Goal: Book appointment/travel/reservation

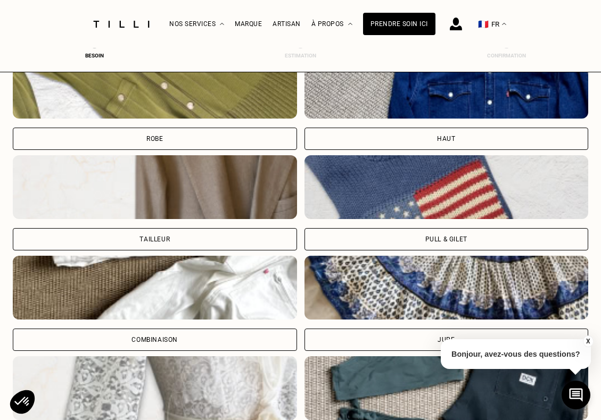
scroll to position [607, 4]
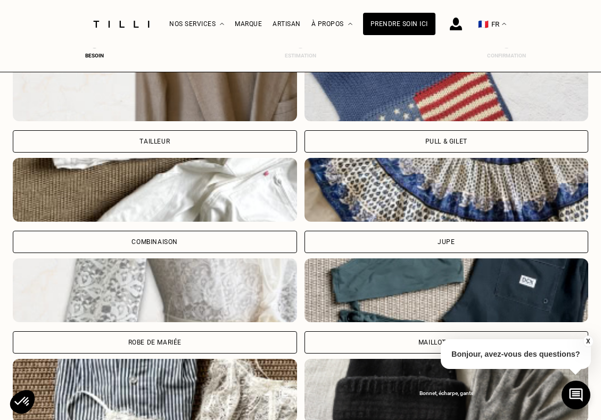
click at [180, 245] on div "Combinaison" at bounding box center [155, 242] width 284 height 22
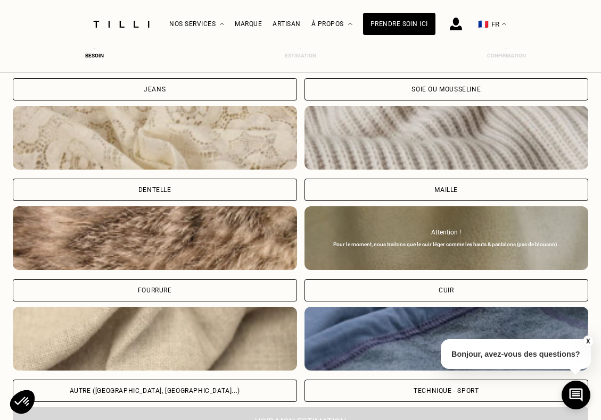
scroll to position [1260, 4]
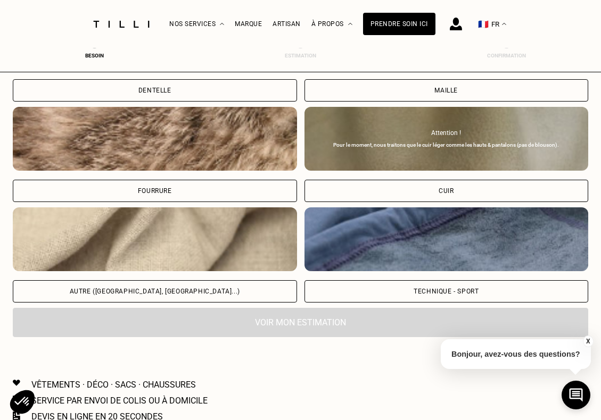
click at [167, 297] on div "Autre ([GEOGRAPHIC_DATA], [GEOGRAPHIC_DATA]...)" at bounding box center [155, 291] width 284 height 22
select select "FR"
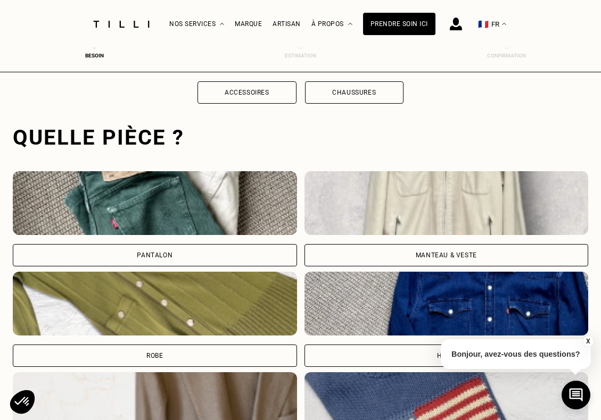
scroll to position [294, 4]
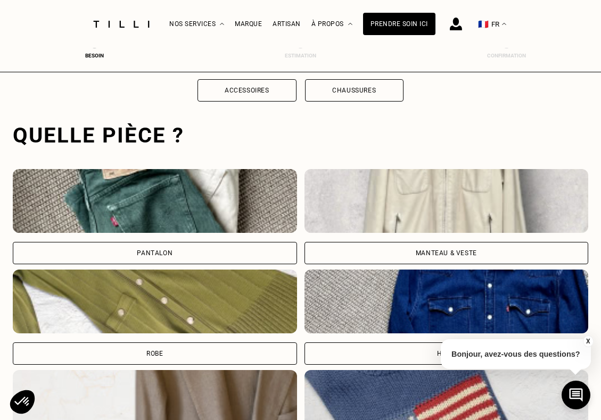
click at [172, 347] on div "Robe" at bounding box center [155, 354] width 284 height 22
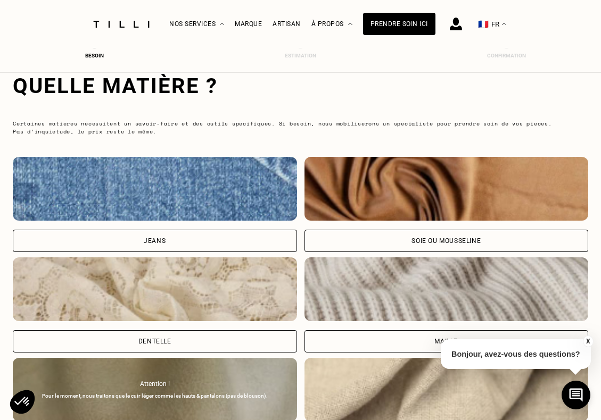
scroll to position [1107, 4]
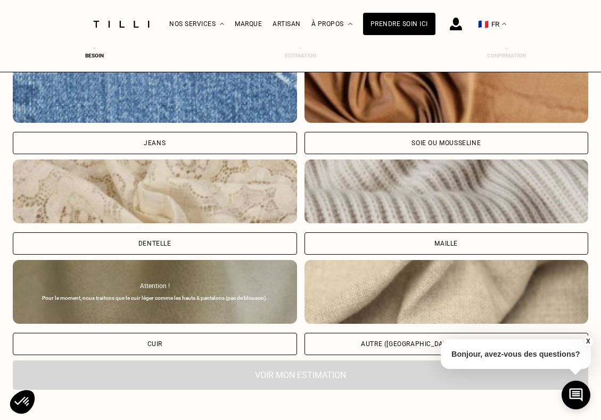
click at [423, 240] on div "Maille" at bounding box center [446, 243] width 284 height 22
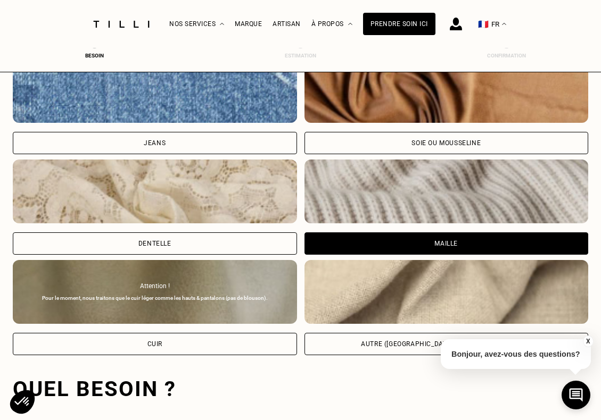
scroll to position [1393, 4]
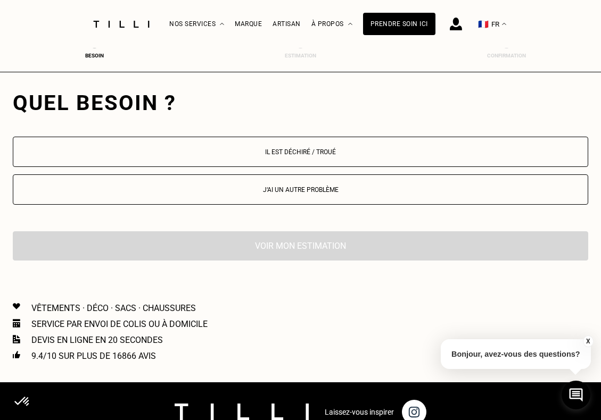
click at [319, 156] on button "Il est déchiré / troué" at bounding box center [300, 152] width 575 height 30
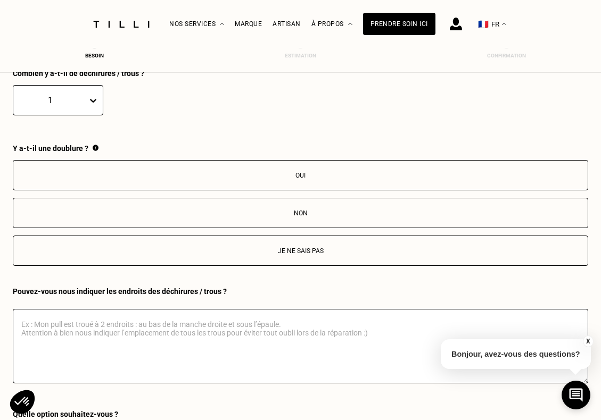
scroll to position [1530, 4]
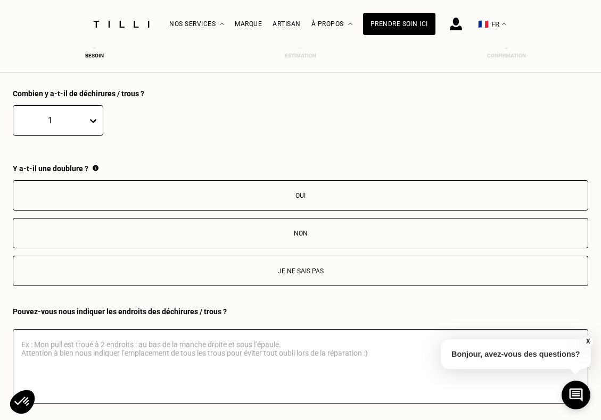
click at [299, 230] on p "Non" at bounding box center [300, 233] width 563 height 7
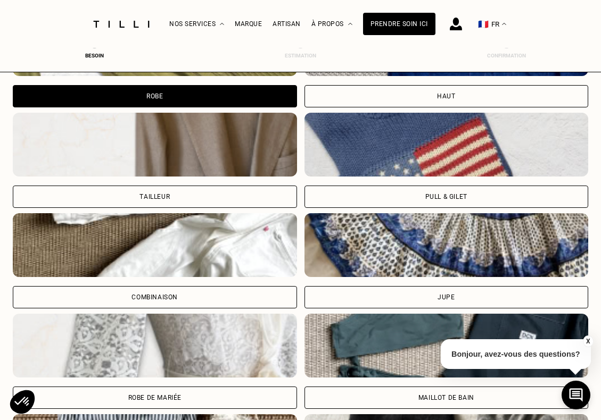
scroll to position [586, 4]
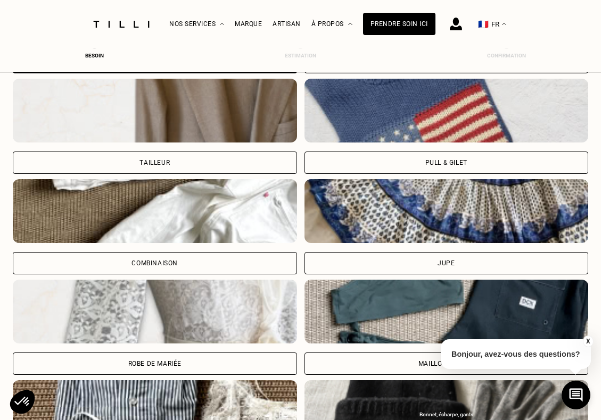
click at [162, 269] on div "Combinaison" at bounding box center [155, 263] width 284 height 22
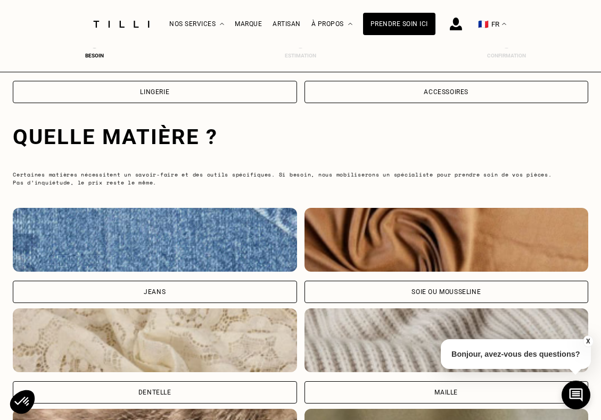
scroll to position [1281, 4]
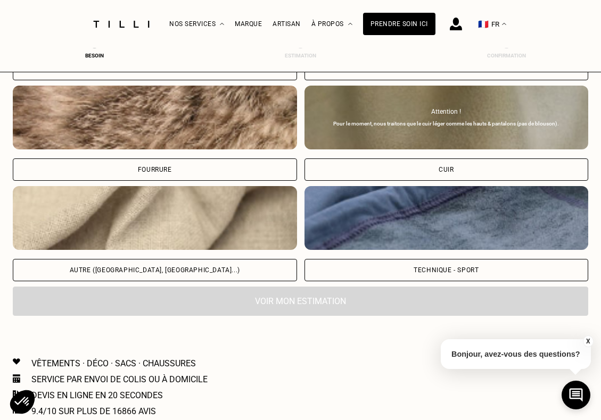
click at [199, 277] on div "Autre ([GEOGRAPHIC_DATA], [GEOGRAPHIC_DATA]...)" at bounding box center [155, 270] width 284 height 22
select select "FR"
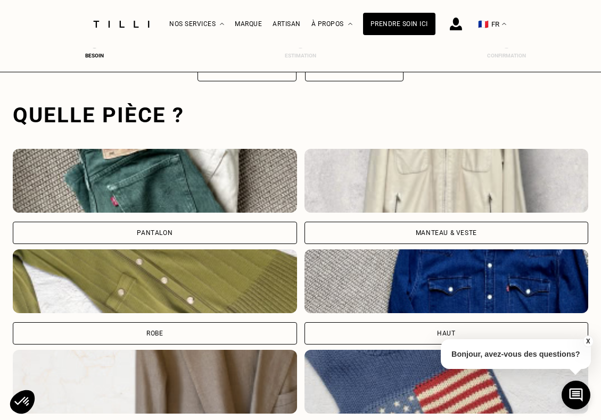
scroll to position [0, 4]
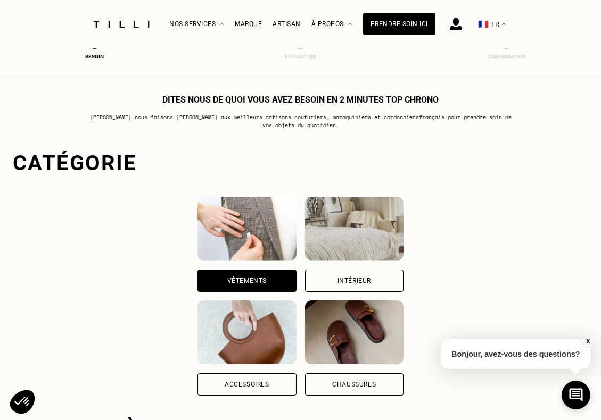
click at [396, 287] on div "Intérieur" at bounding box center [354, 281] width 98 height 22
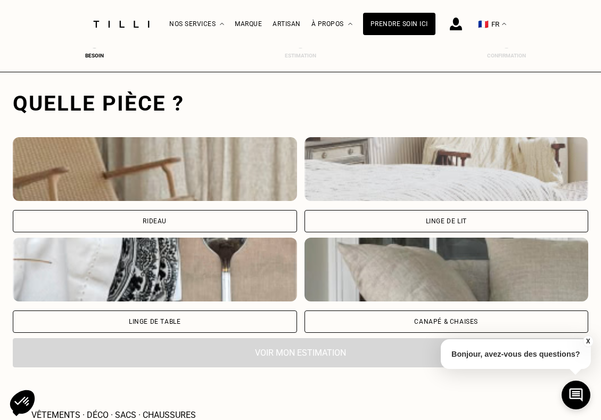
scroll to position [327, 4]
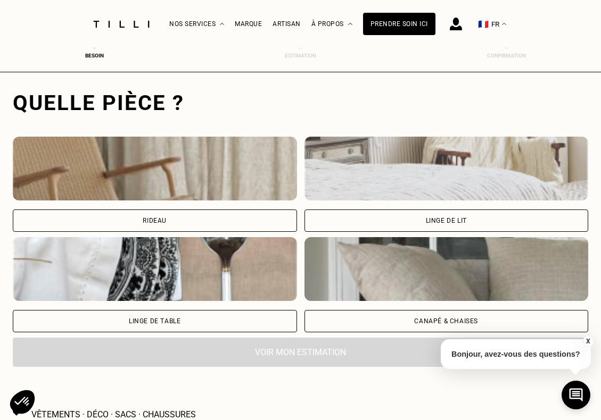
click at [164, 224] on div "Rideau" at bounding box center [155, 221] width 284 height 22
select select "FR"
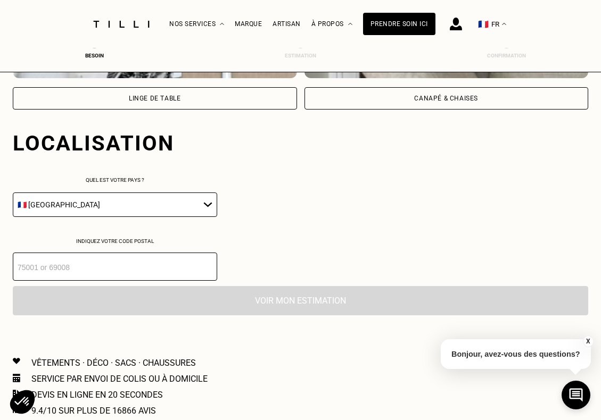
scroll to position [590, 4]
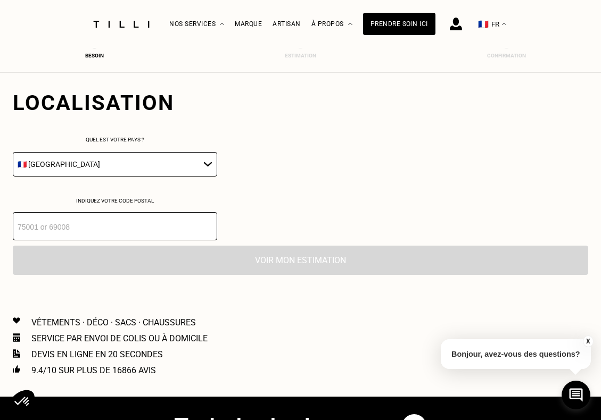
click at [128, 235] on input "number" at bounding box center [115, 226] width 204 height 28
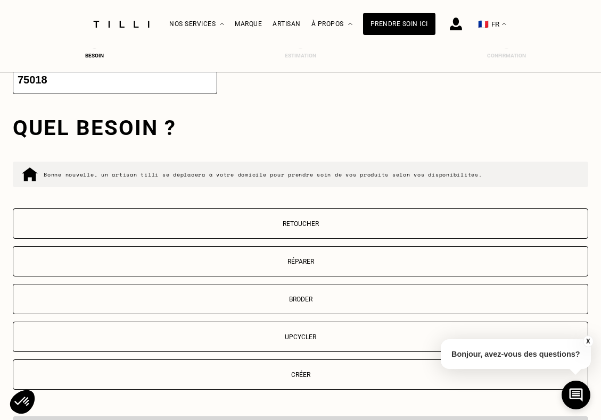
scroll to position [765, 4]
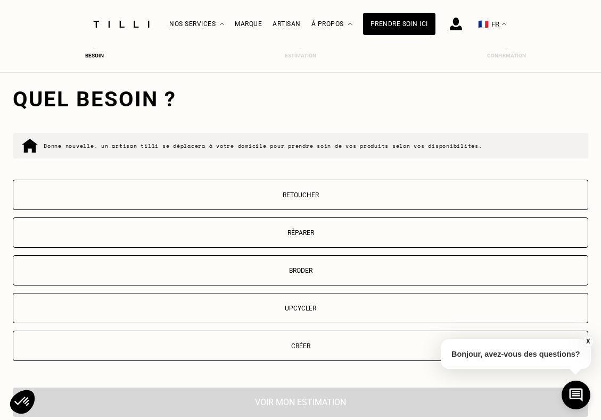
type input "75018"
click at [274, 199] on p "Retoucher" at bounding box center [300, 195] width 563 height 7
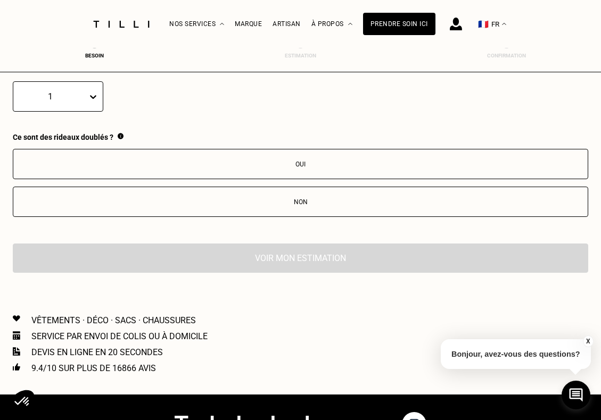
scroll to position [1067, 4]
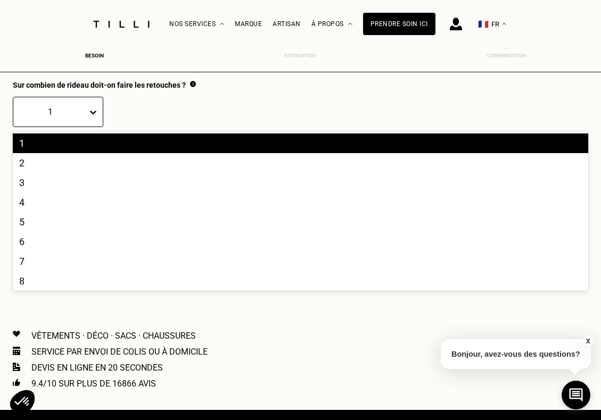
click at [90, 114] on icon at bounding box center [93, 113] width 6 height 4
click at [19, 167] on div "2" at bounding box center [300, 163] width 575 height 20
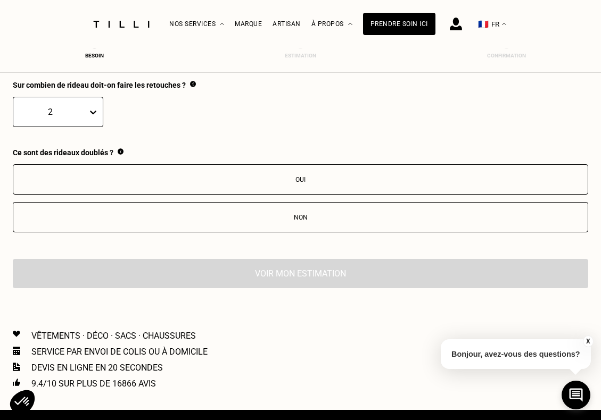
click at [310, 184] on div "Oui" at bounding box center [300, 179] width 563 height 7
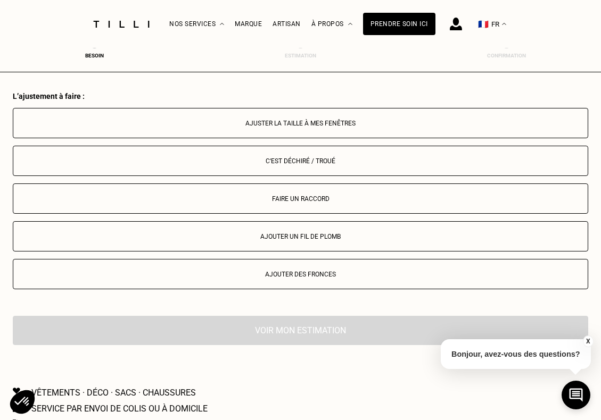
scroll to position [1255, 4]
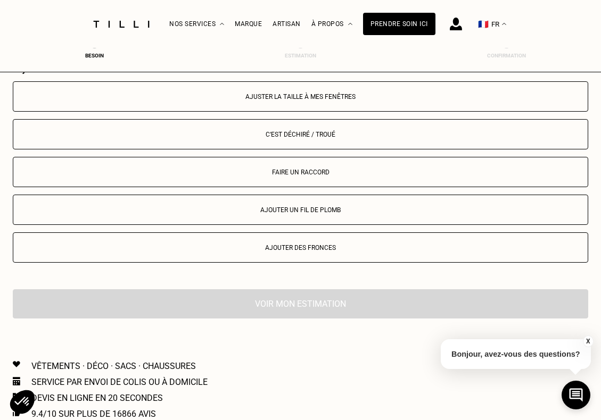
click at [302, 105] on button "Ajuster la taille à mes fenêtres" at bounding box center [300, 96] width 575 height 30
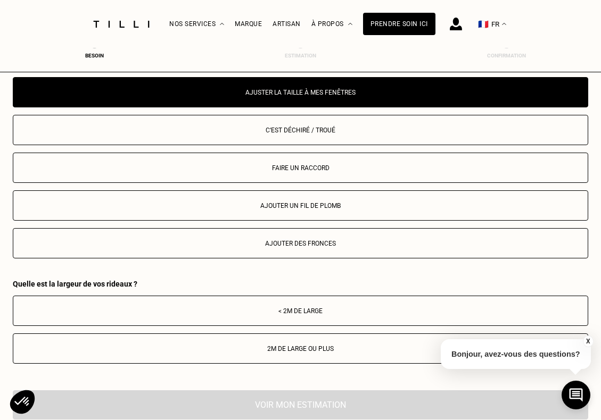
scroll to position [1276, 4]
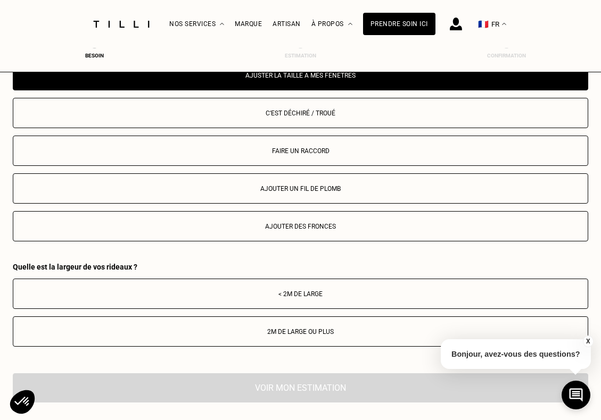
click at [318, 336] on div "2m de large ou plus" at bounding box center [300, 331] width 563 height 7
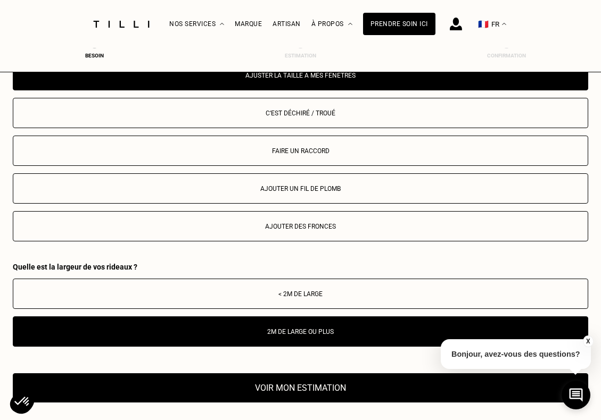
scroll to position [1354, 4]
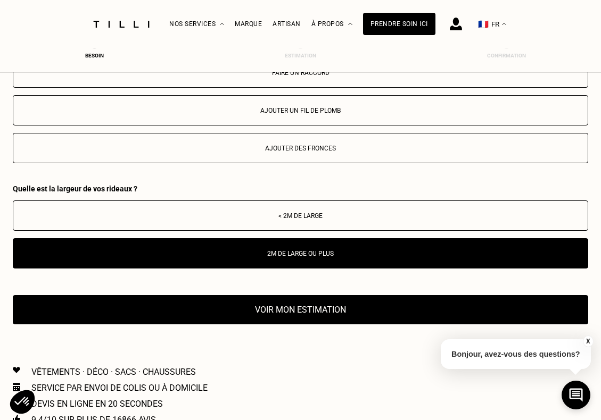
click at [298, 317] on button "Voir mon estimation" at bounding box center [300, 309] width 575 height 29
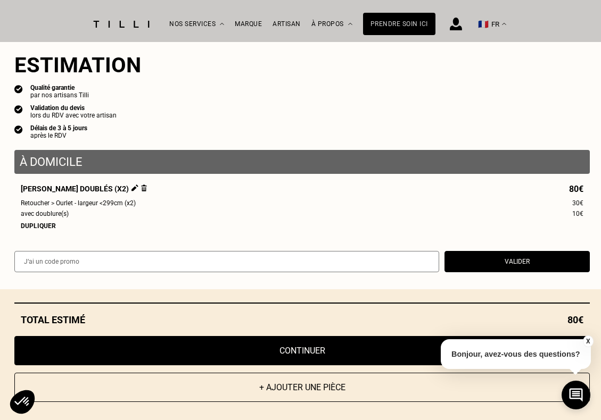
scroll to position [1442, 4]
click at [296, 346] on button "Continuer" at bounding box center [301, 350] width 575 height 29
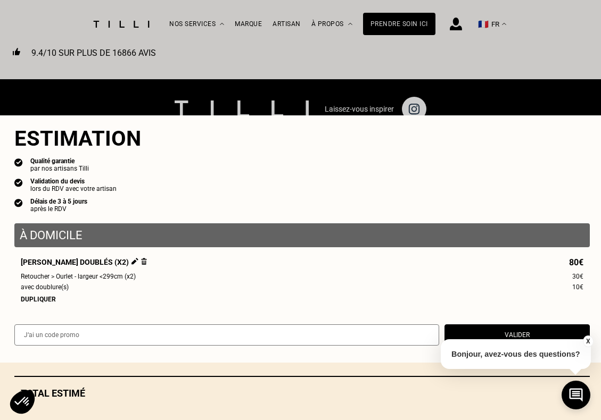
scroll to position [473, 4]
select select "FR"
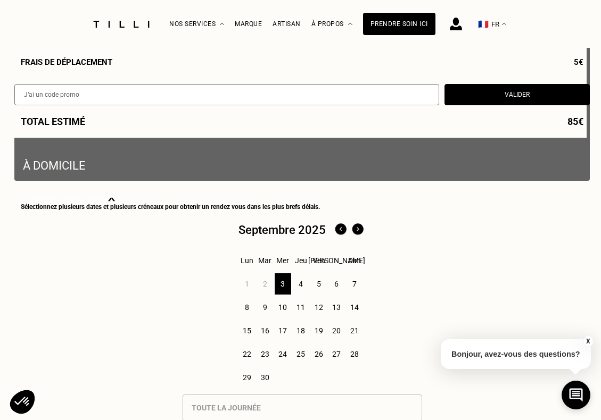
scroll to position [263, 0]
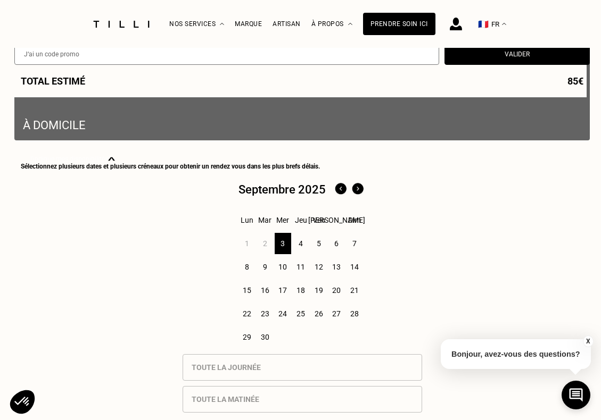
click at [337, 246] on div "6" at bounding box center [336, 243] width 16 height 21
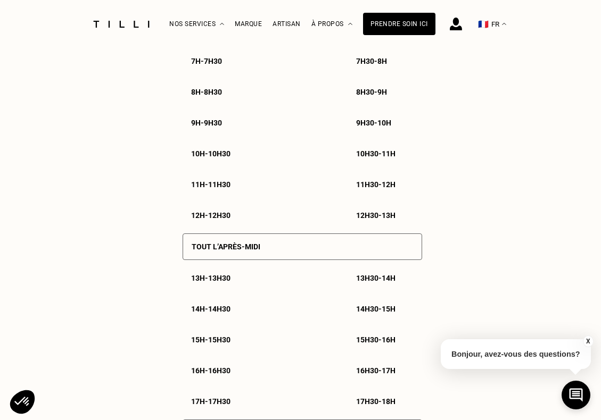
scroll to position [698, 0]
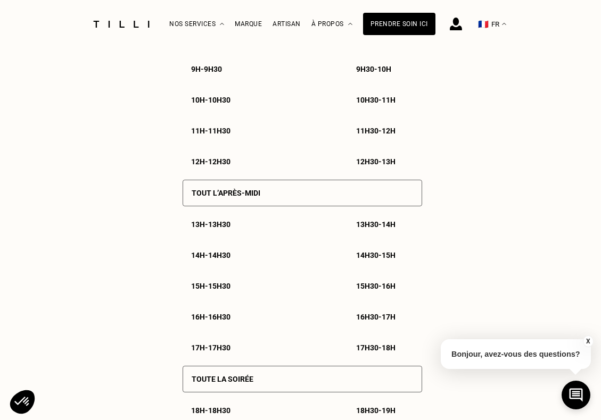
click at [214, 344] on p "17h - 17h30" at bounding box center [210, 348] width 39 height 9
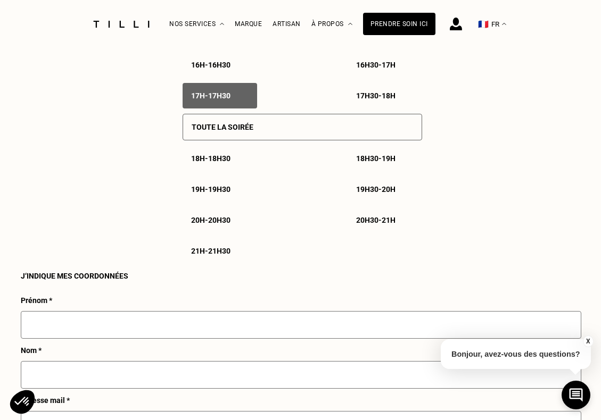
scroll to position [1030, 0]
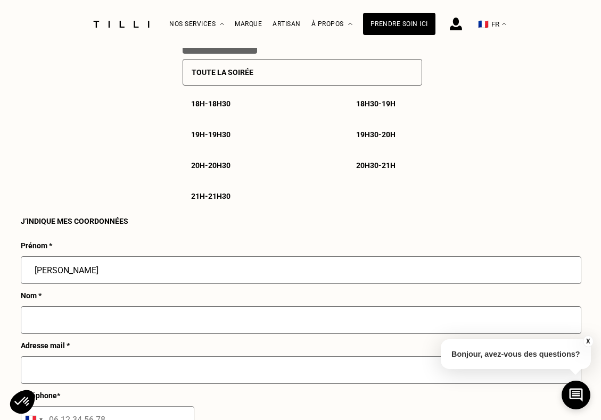
type input "[PERSON_NAME]"
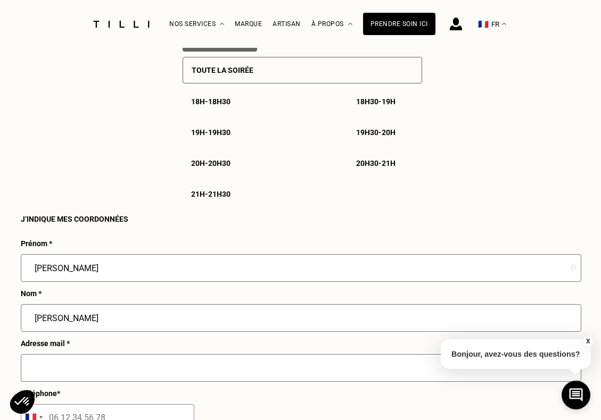
scroll to position [1051, 0]
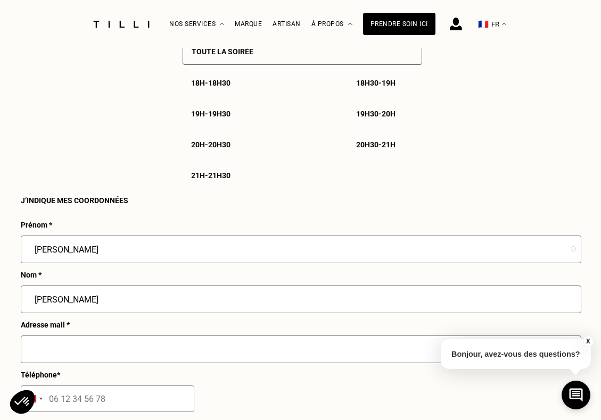
type input "[PERSON_NAME]"
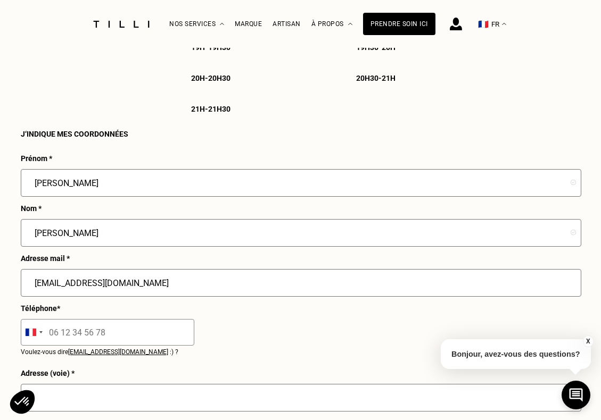
type input "[EMAIL_ADDRESS][DOMAIN_NAME]"
click at [88, 328] on input "tel" at bounding box center [107, 332] width 173 height 27
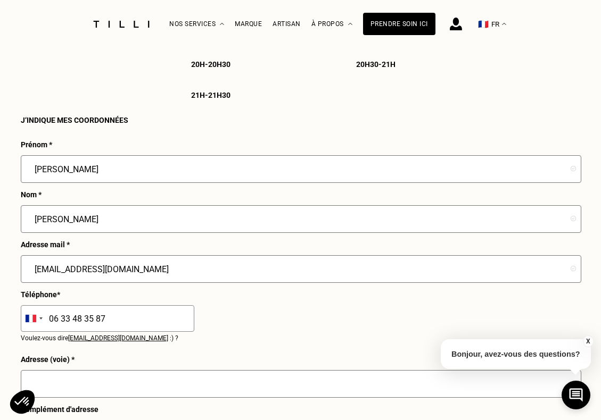
scroll to position [1168, 0]
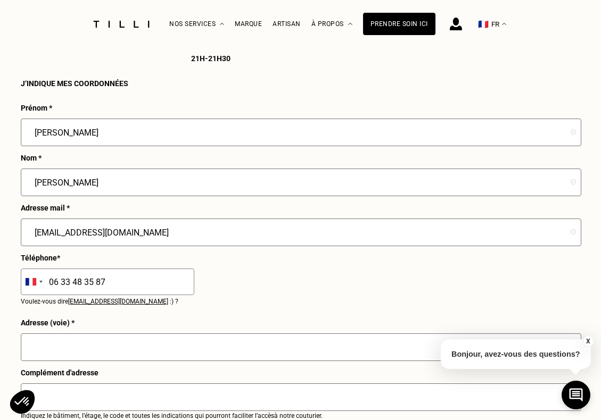
type input "06 33 48 35 87"
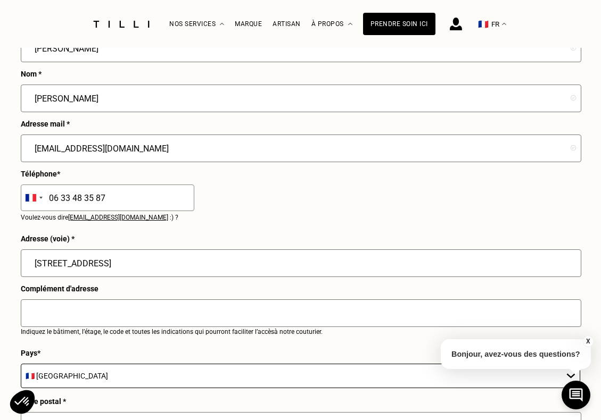
type input "[STREET_ADDRESS]"
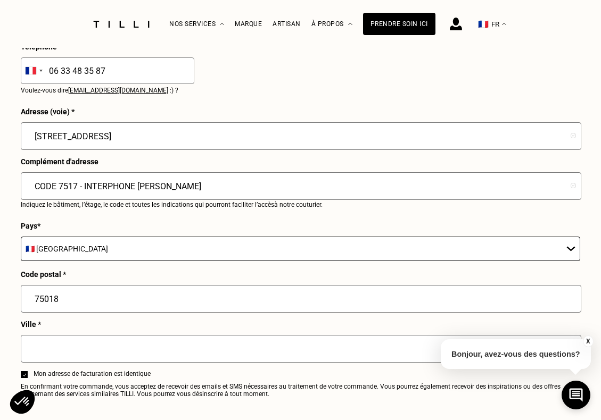
scroll to position [1398, 0]
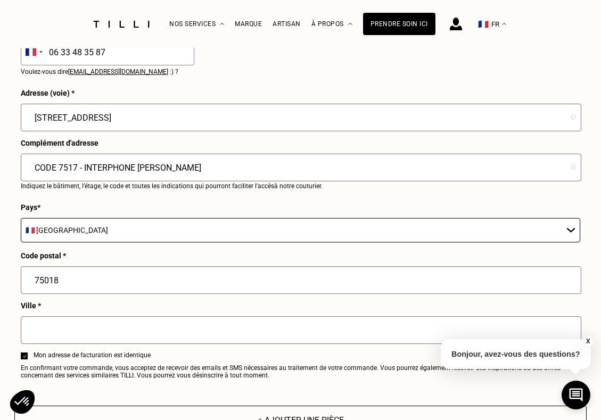
type input "CODE 7517 - INTERPHONE [PERSON_NAME]"
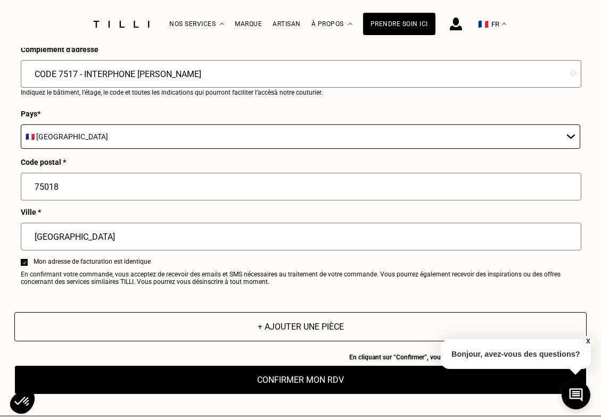
scroll to position [1574, 0]
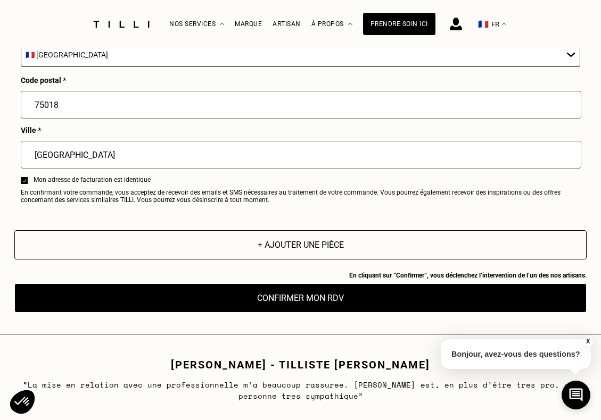
type input "[GEOGRAPHIC_DATA]"
click at [291, 296] on button "Confirmer mon RDV" at bounding box center [300, 298] width 572 height 29
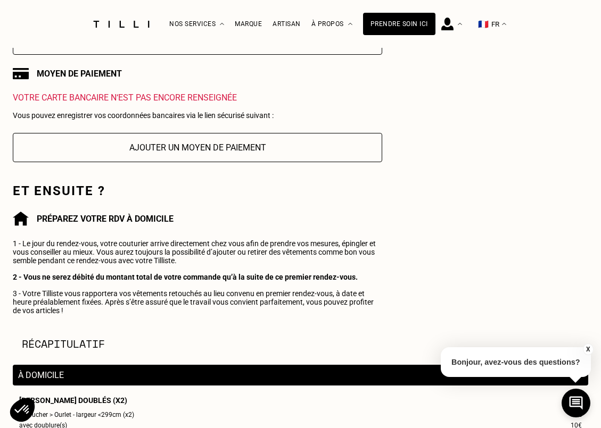
scroll to position [213, 0]
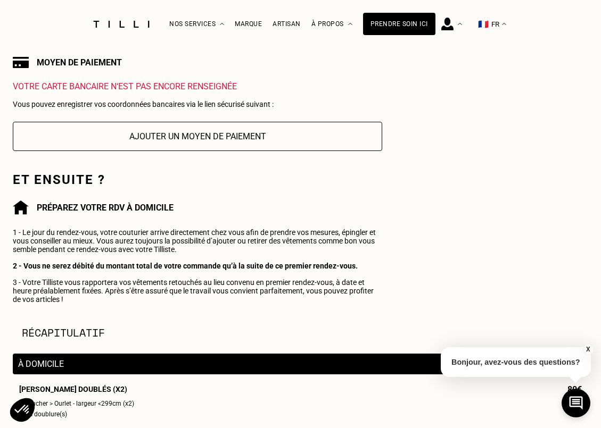
click at [166, 140] on button "Ajouter un moyen de paiement" at bounding box center [197, 136] width 369 height 29
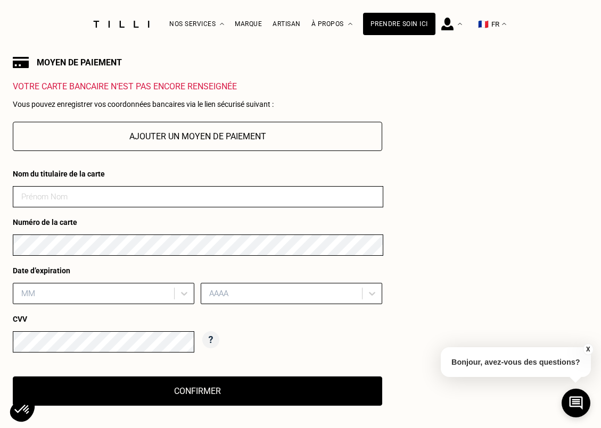
click at [66, 190] on input at bounding box center [198, 196] width 370 height 21
type input "[PERSON_NAME]"
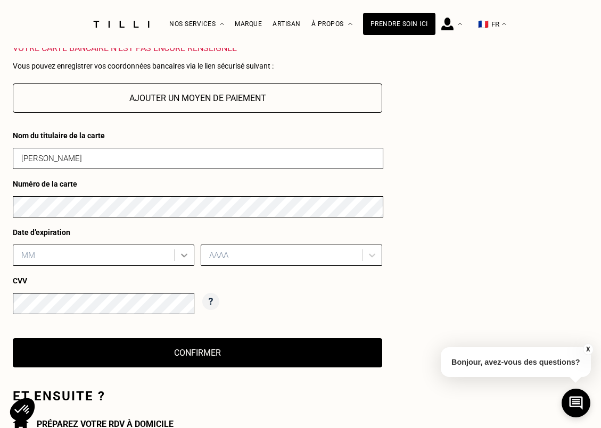
click at [182, 266] on div "MM" at bounding box center [103, 255] width 181 height 21
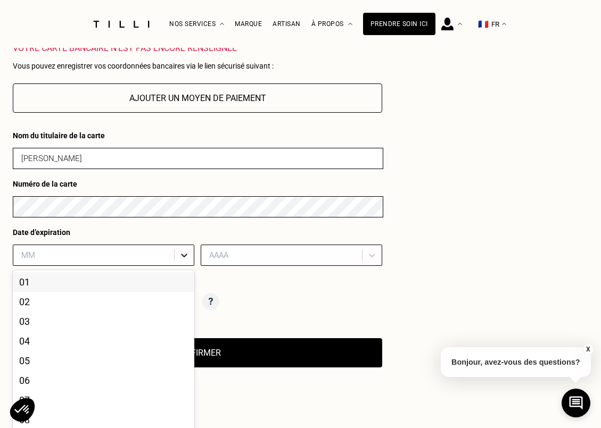
scroll to position [257, 0]
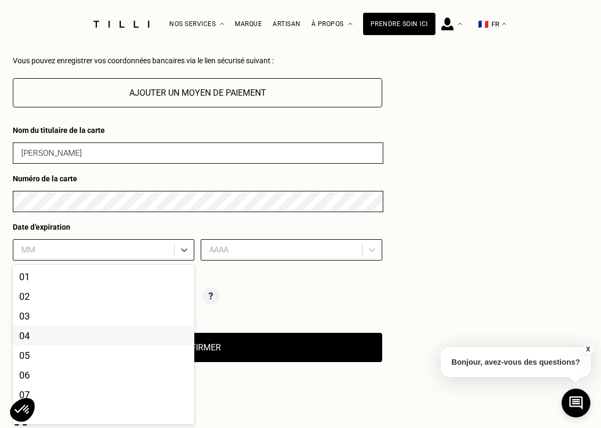
click at [75, 339] on div "04" at bounding box center [103, 336] width 181 height 20
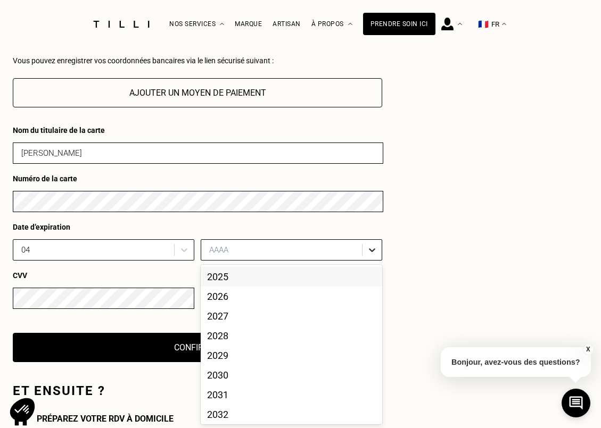
click at [367, 255] on div at bounding box center [371, 249] width 19 height 19
click at [307, 342] on div "2028" at bounding box center [291, 336] width 181 height 20
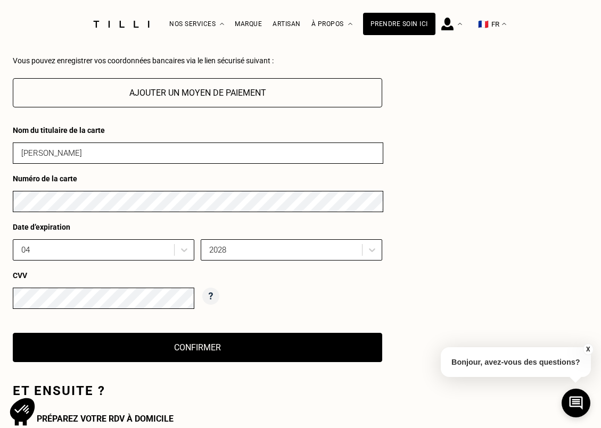
click at [189, 352] on button "Confirmer" at bounding box center [197, 347] width 369 height 29
